Goal: Transaction & Acquisition: Purchase product/service

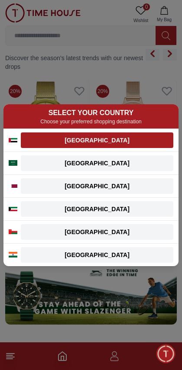
click at [137, 141] on div "[GEOGRAPHIC_DATA]" at bounding box center [97, 140] width 142 height 9
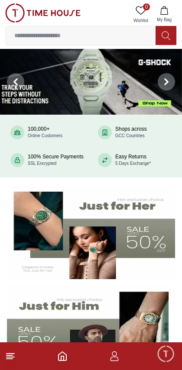
click at [10, 359] on line at bounding box center [9, 359] width 6 height 0
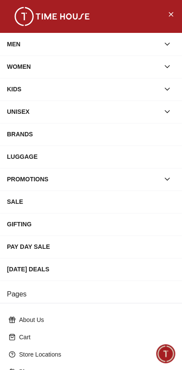
click at [165, 67] on icon "button" at bounding box center [167, 66] width 9 height 9
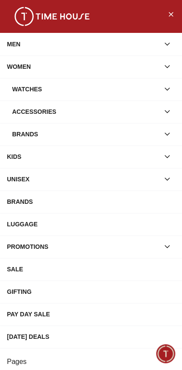
click at [20, 91] on div "Watches" at bounding box center [85, 89] width 147 height 16
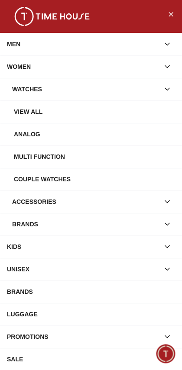
click at [10, 45] on div "MEN" at bounding box center [83, 44] width 152 height 16
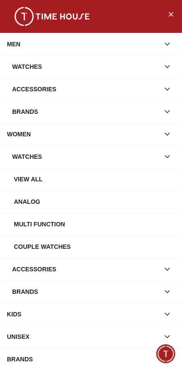
click at [21, 66] on div "Watches" at bounding box center [85, 67] width 147 height 16
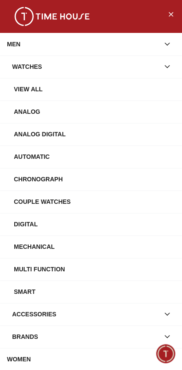
click at [26, 90] on div "View All" at bounding box center [94, 89] width 161 height 16
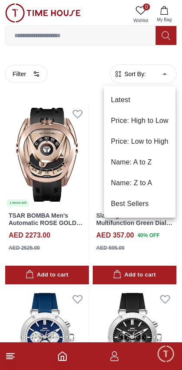
click at [161, 139] on li "Price: Low to High" at bounding box center [139, 141] width 71 height 21
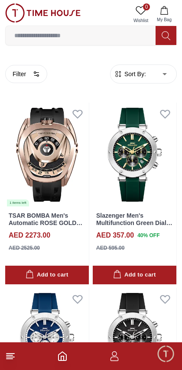
type input "*"
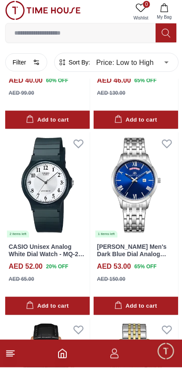
scroll to position [340, 0]
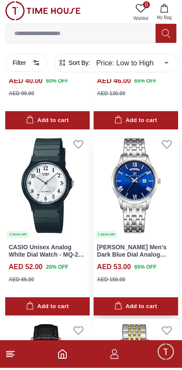
click at [128, 183] on img at bounding box center [135, 188] width 84 height 106
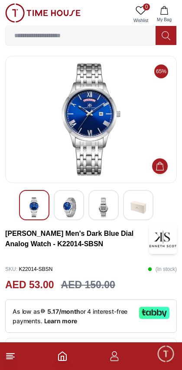
click at [71, 204] on img at bounding box center [69, 207] width 16 height 20
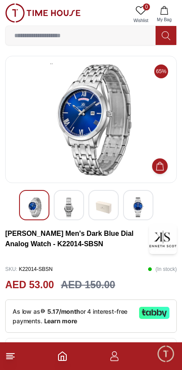
click at [95, 204] on div at bounding box center [103, 205] width 30 height 30
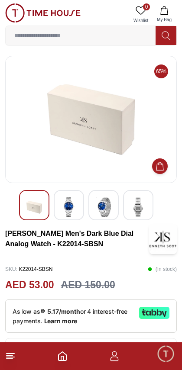
click at [104, 210] on img at bounding box center [104, 207] width 16 height 20
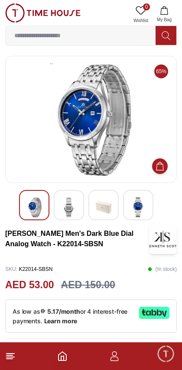
click at [69, 211] on img at bounding box center [69, 207] width 16 height 20
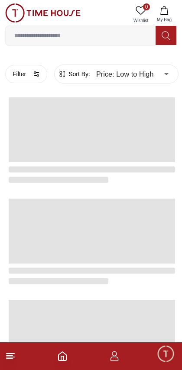
scroll to position [340, 0]
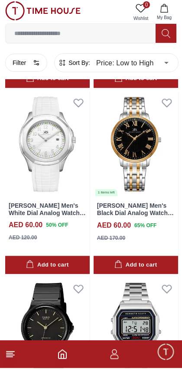
scroll to position [1312, 0]
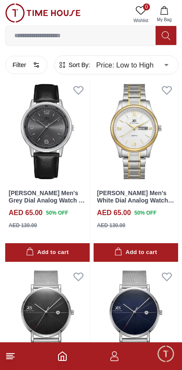
scroll to position [1682, 0]
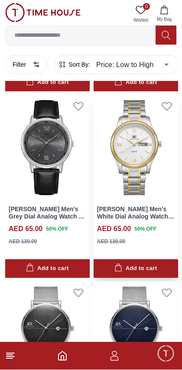
click at [147, 158] on img at bounding box center [135, 148] width 84 height 106
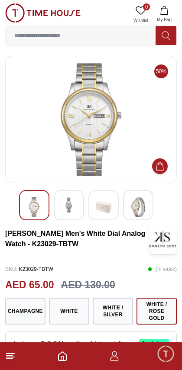
click at [71, 209] on img at bounding box center [69, 205] width 16 height 16
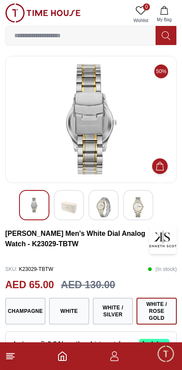
click at [133, 211] on img at bounding box center [138, 207] width 16 height 20
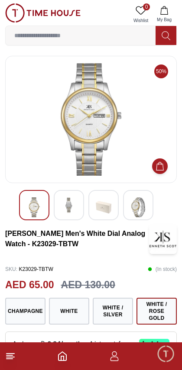
click at [66, 202] on img at bounding box center [69, 205] width 16 height 16
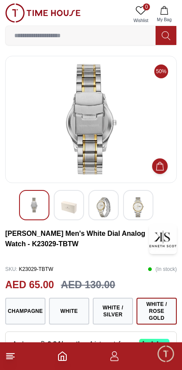
click at [138, 211] on img at bounding box center [138, 207] width 16 height 20
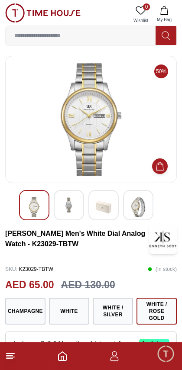
click at [98, 205] on img at bounding box center [104, 207] width 16 height 20
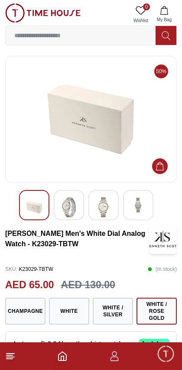
click at [79, 212] on div at bounding box center [69, 205] width 30 height 30
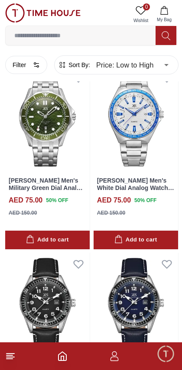
scroll to position [3178, 0]
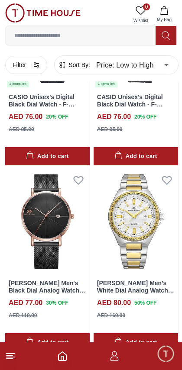
scroll to position [3841, 0]
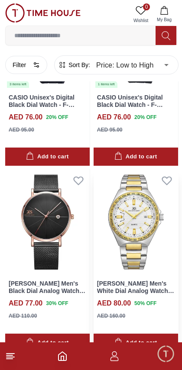
click at [149, 221] on img at bounding box center [135, 222] width 84 height 106
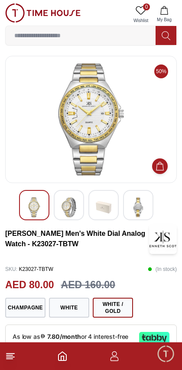
click at [74, 201] on img at bounding box center [69, 207] width 16 height 20
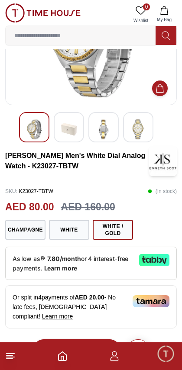
scroll to position [67, 0]
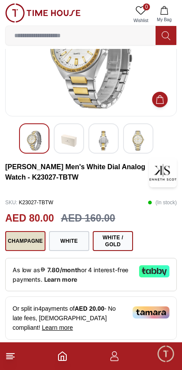
click at [27, 242] on button "Champagne" at bounding box center [25, 241] width 40 height 20
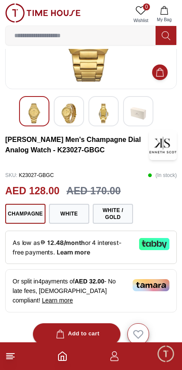
scroll to position [93, 0]
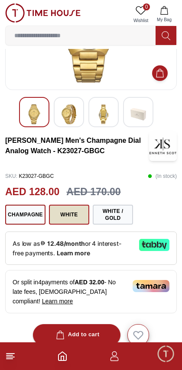
click at [77, 217] on button "White" at bounding box center [69, 215] width 40 height 20
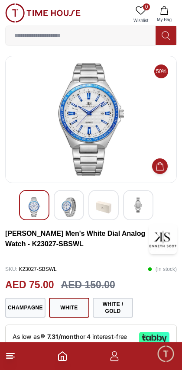
click at [70, 209] on img at bounding box center [69, 207] width 16 height 20
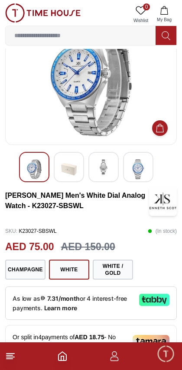
scroll to position [39, 0]
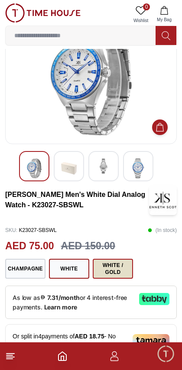
click at [118, 276] on button "White / Gold" at bounding box center [113, 269] width 40 height 20
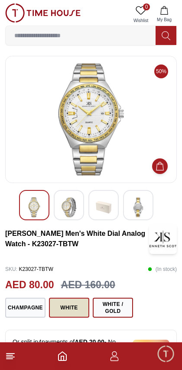
click at [74, 305] on button "White" at bounding box center [69, 308] width 40 height 20
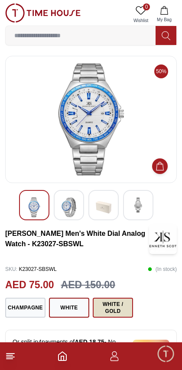
click at [109, 312] on button "White / Gold" at bounding box center [113, 308] width 40 height 20
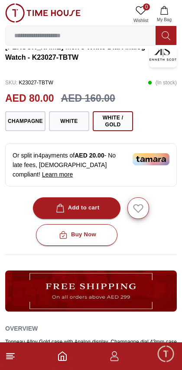
scroll to position [186, 0]
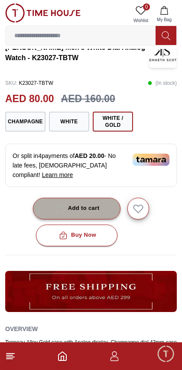
click at [97, 203] on div "Add to cart" at bounding box center [76, 208] width 45 height 10
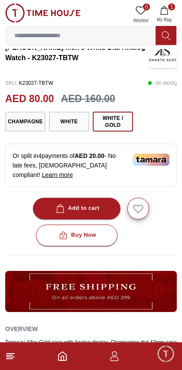
click at [170, 9] on span "1" at bounding box center [171, 6] width 7 height 7
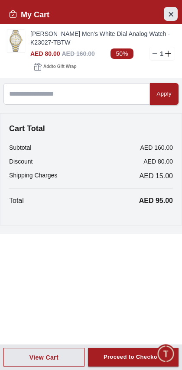
click at [174, 14] on button "Close Account" at bounding box center [171, 14] width 14 height 14
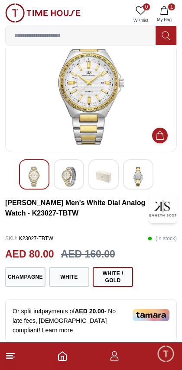
scroll to position [0, 0]
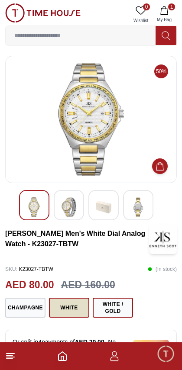
click at [72, 304] on button "White" at bounding box center [69, 308] width 40 height 20
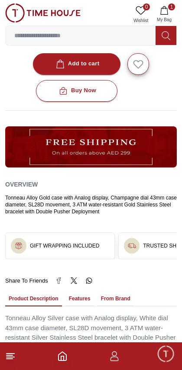
scroll to position [331, 0]
